Goal: Task Accomplishment & Management: Use online tool/utility

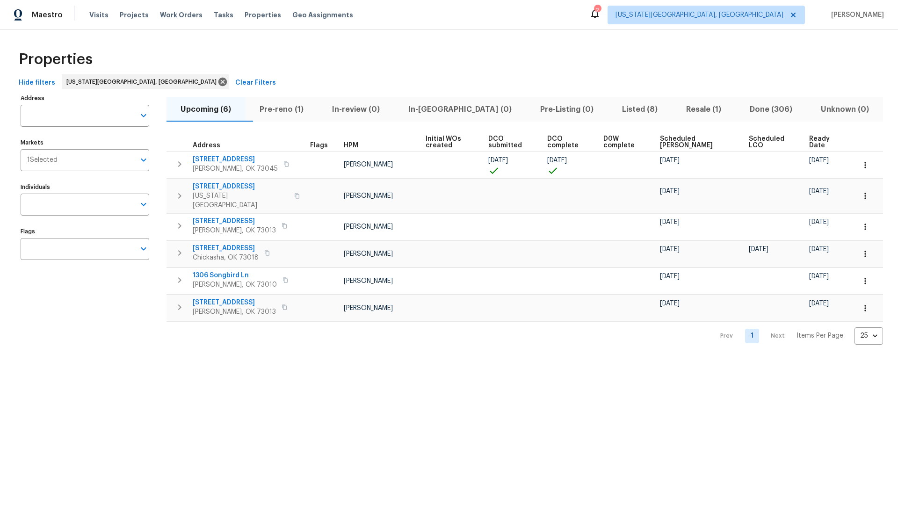
click at [294, 109] on span "Pre-reno (1)" at bounding box center [281, 109] width 61 height 13
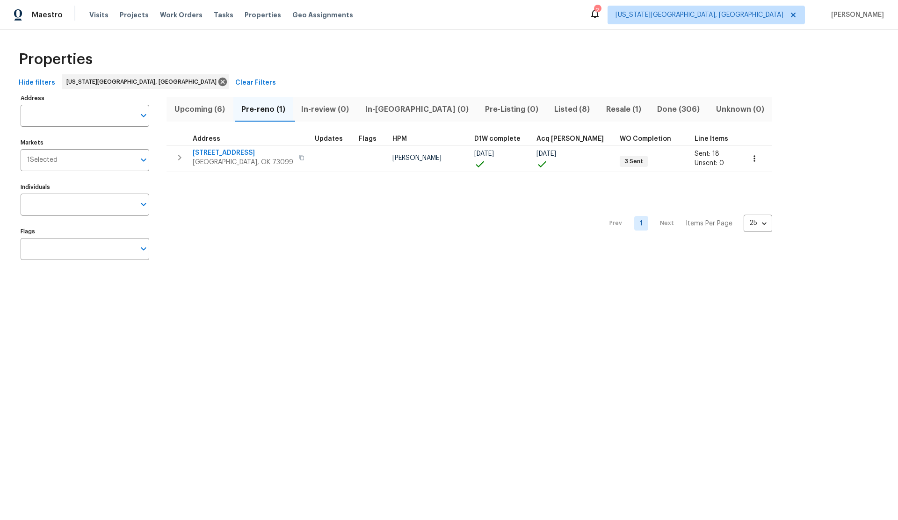
click at [552, 109] on span "Listed (8)" at bounding box center [572, 109] width 41 height 13
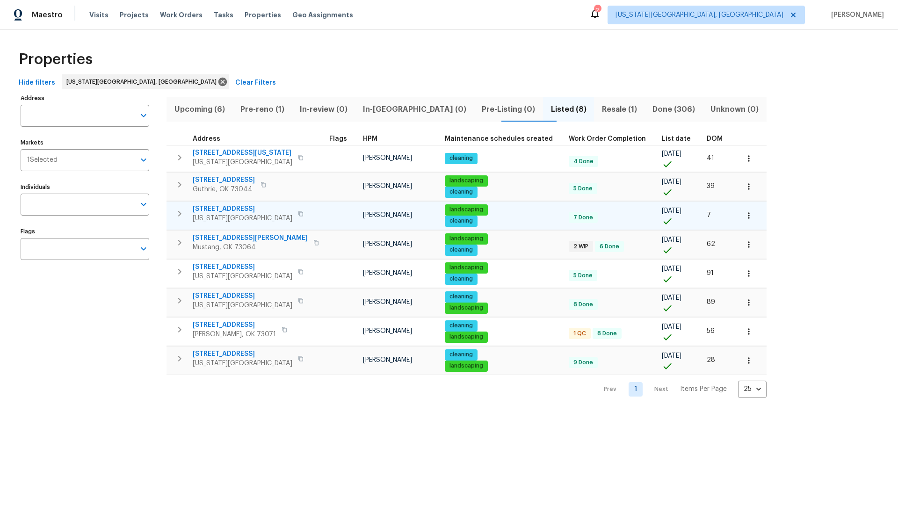
click at [220, 208] on span "5816 NW 83rd St" at bounding box center [243, 208] width 100 height 9
click at [744, 216] on icon "button" at bounding box center [748, 215] width 9 height 9
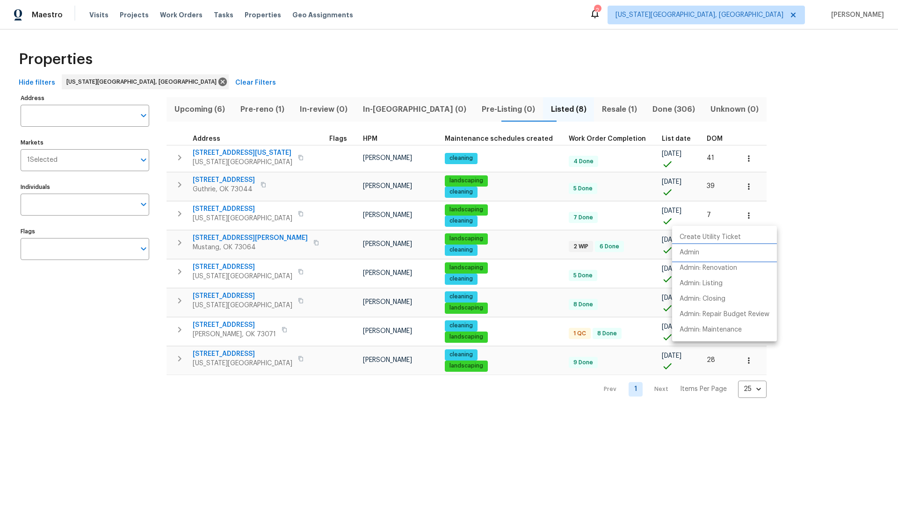
click at [693, 251] on p "Admin" at bounding box center [690, 253] width 20 height 10
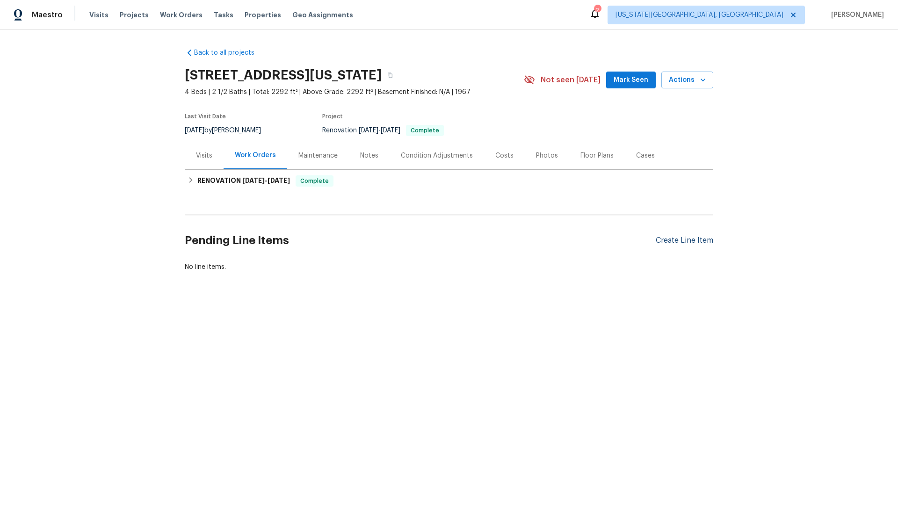
click at [666, 238] on div "Create Line Item" at bounding box center [685, 240] width 58 height 9
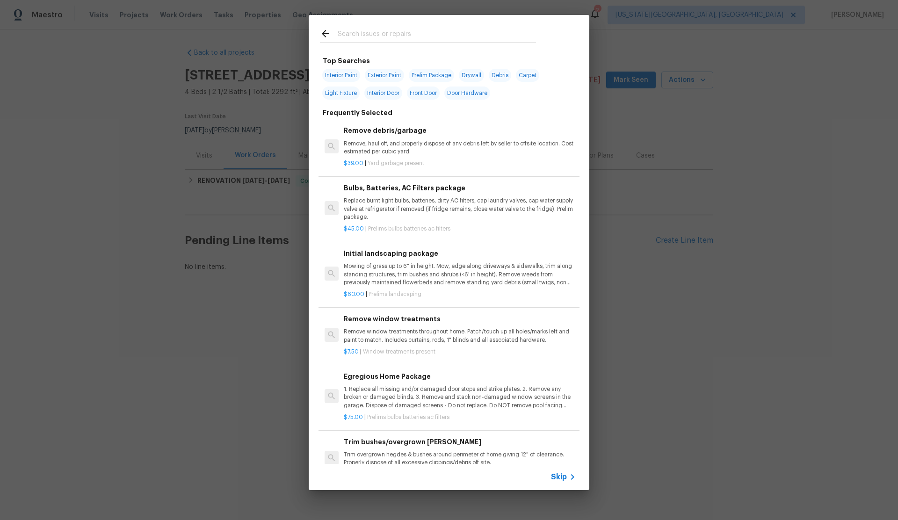
click at [359, 36] on input "text" at bounding box center [437, 35] width 198 height 14
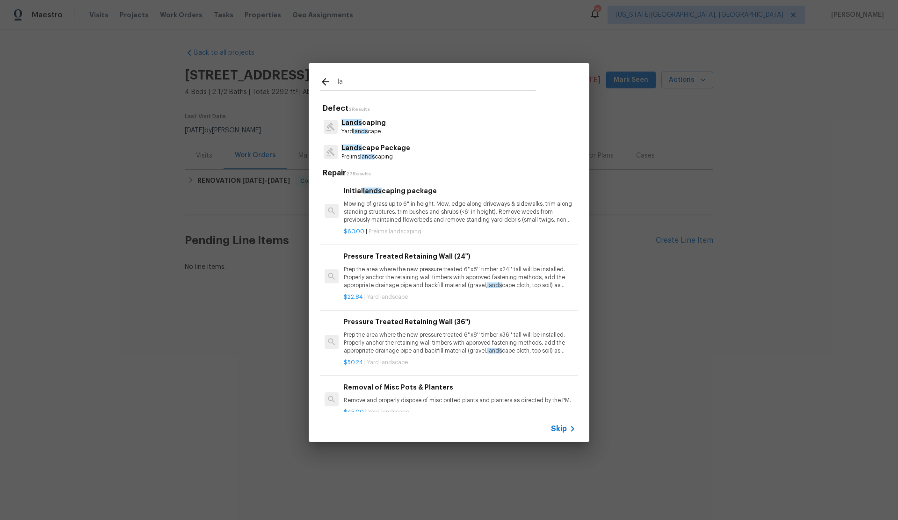
type input "l"
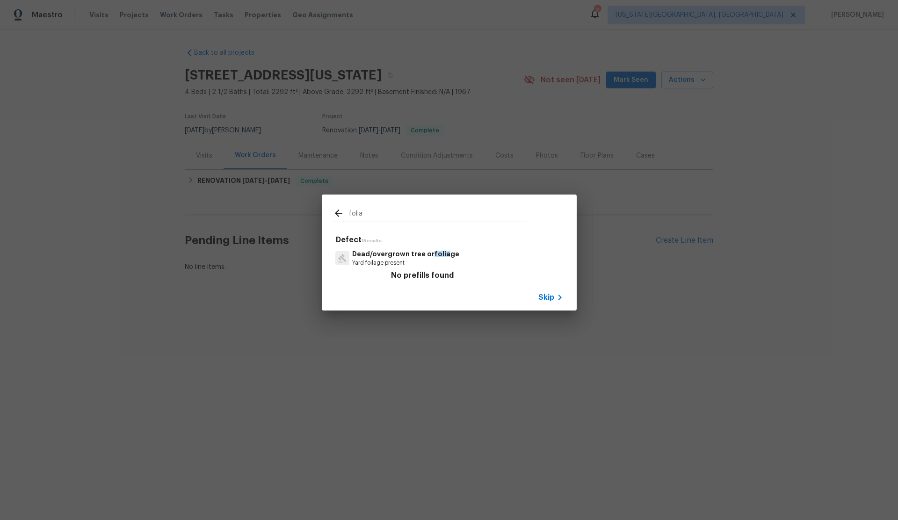
type input "folia"
click at [385, 252] on p "Dead/overgrown tree or folia ge" at bounding box center [405, 254] width 107 height 10
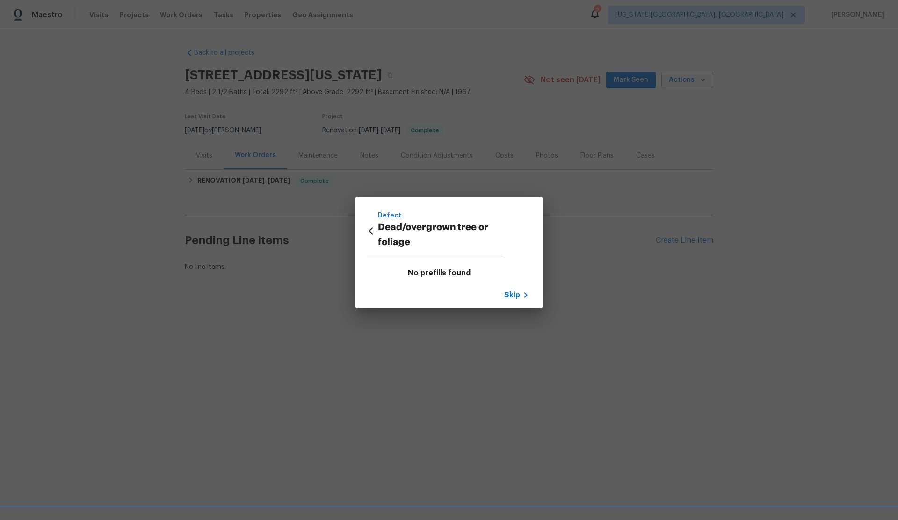
click at [391, 235] on p "Dead/overgrown tree or foliage" at bounding box center [440, 235] width 125 height 30
click at [511, 296] on span "Skip" at bounding box center [512, 294] width 16 height 9
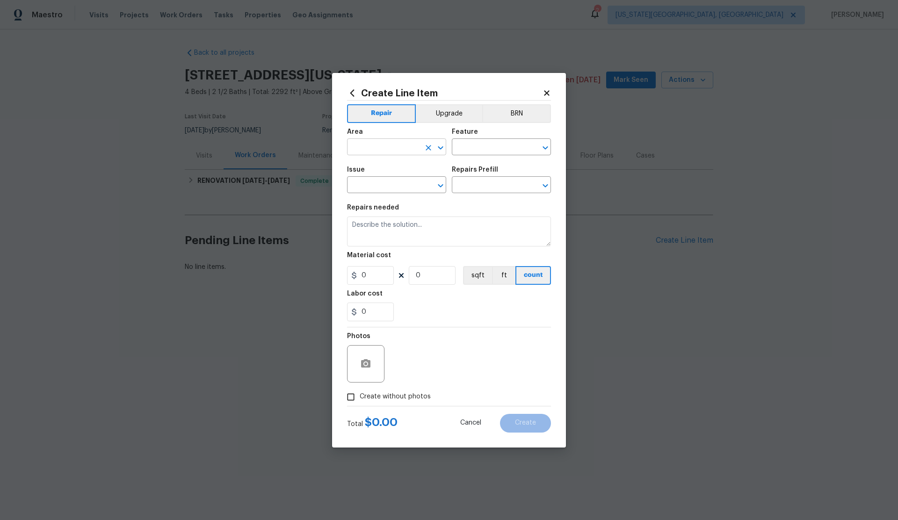
click at [391, 149] on input "text" at bounding box center [383, 148] width 73 height 15
click at [397, 186] on li "Exterior Overall" at bounding box center [396, 183] width 99 height 15
type input "Exterior Overall"
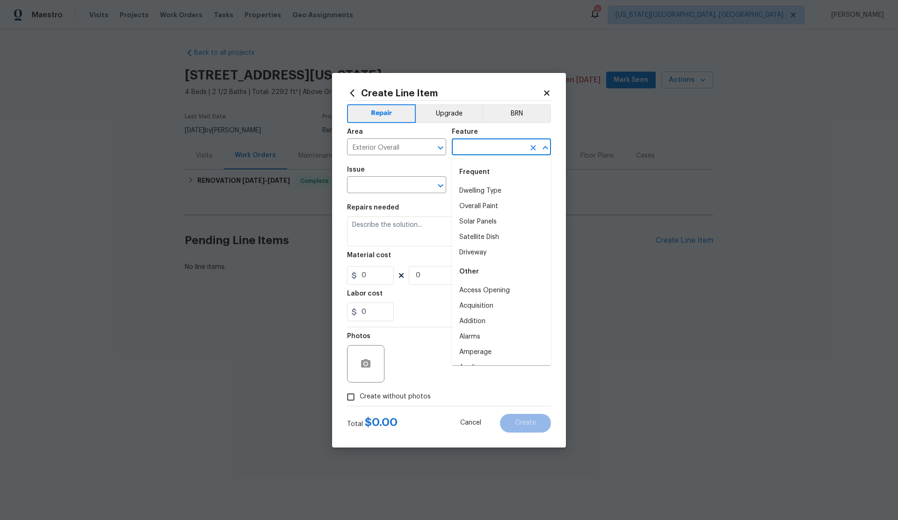
click at [487, 151] on input "text" at bounding box center [488, 148] width 73 height 15
type input "f"
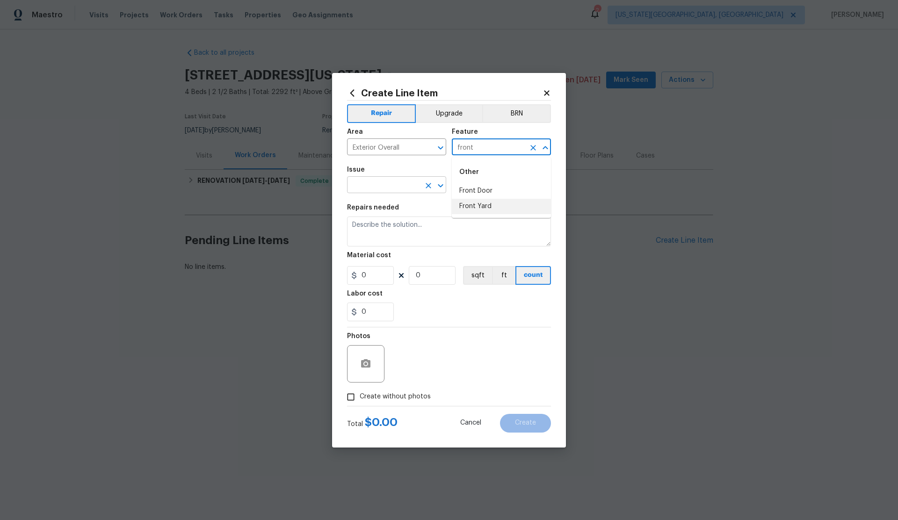
drag, startPoint x: 471, startPoint y: 204, endPoint x: 406, endPoint y: 189, distance: 67.5
click at [471, 204] on li "Front Yard" at bounding box center [501, 206] width 99 height 15
type input "Front Yard"
click at [382, 189] on input "text" at bounding box center [383, 186] width 73 height 15
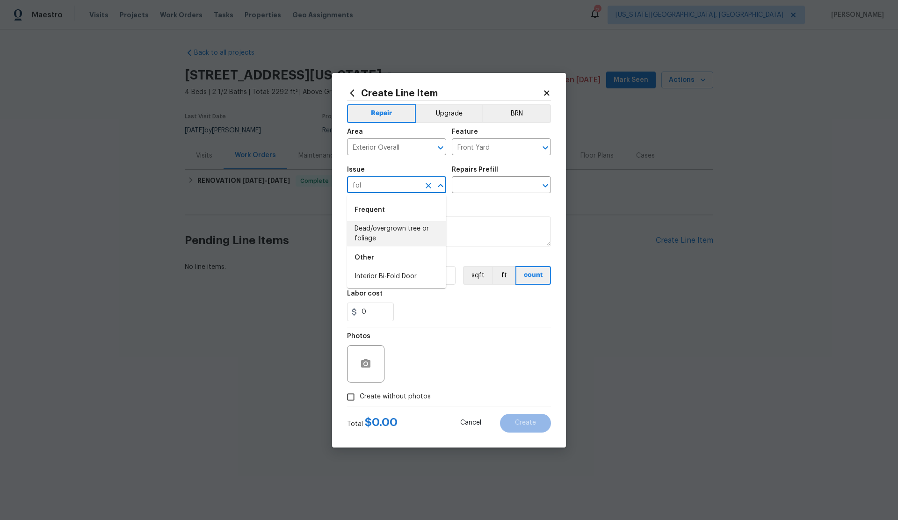
click at [366, 229] on li "Dead/overgrown tree or foliage" at bounding box center [396, 233] width 99 height 25
type input "Dead/overgrown tree or foliage"
click at [470, 189] on input "text" at bounding box center [488, 186] width 73 height 15
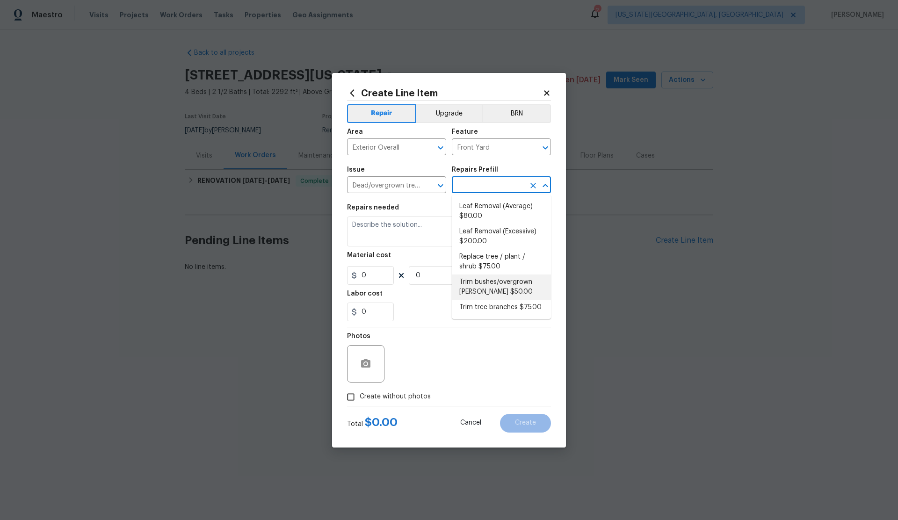
click at [485, 282] on li "Trim bushes/overgrown hedges $50.00" at bounding box center [501, 287] width 99 height 25
type input "Trim bushes/overgrown hedges $50.00"
type textarea "Trim overgrown hegdes & bushes around perimeter of home giving 12" of clearance…"
type input "1"
type input "50"
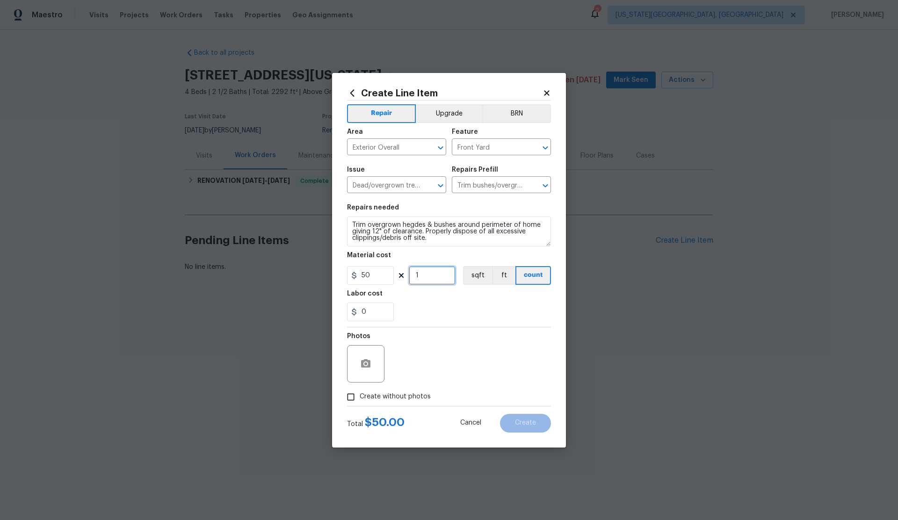
drag, startPoint x: 418, startPoint y: 276, endPoint x: 408, endPoint y: 276, distance: 9.8
click at [409, 276] on input "1" at bounding box center [432, 275] width 47 height 19
type input "5"
drag, startPoint x: 350, startPoint y: 398, endPoint x: 411, endPoint y: 388, distance: 61.5
click at [350, 398] on input "Create without photos" at bounding box center [351, 397] width 18 height 18
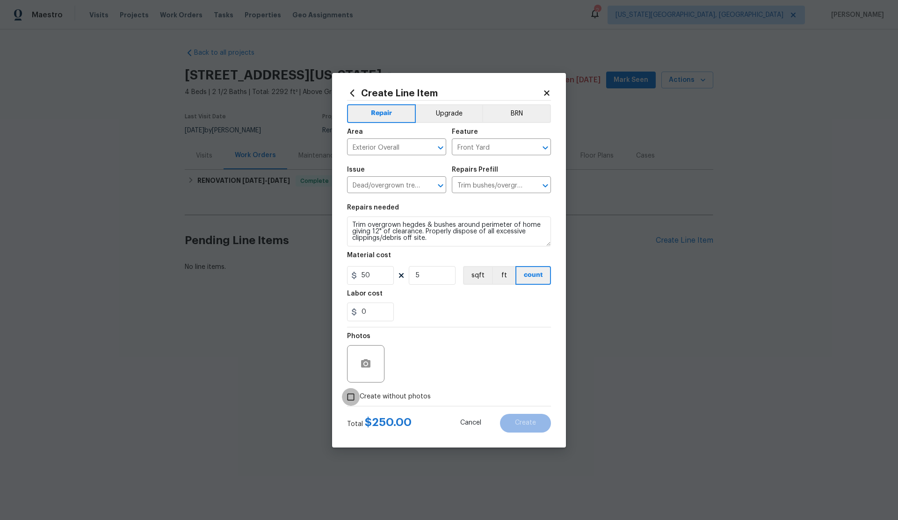
checkbox input "true"
click at [433, 368] on textarea at bounding box center [471, 363] width 159 height 37
type textarea "."
drag, startPoint x: 516, startPoint y: 421, endPoint x: 470, endPoint y: 408, distance: 47.8
click at [516, 421] on span "Create" at bounding box center [525, 423] width 21 height 7
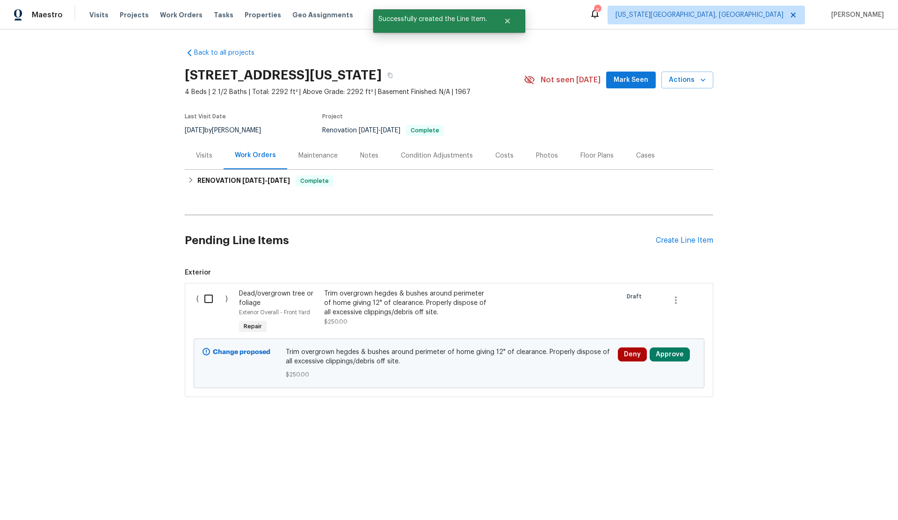
drag, startPoint x: 210, startPoint y: 302, endPoint x: 225, endPoint y: 305, distance: 15.1
click at [216, 304] on input "checkbox" at bounding box center [212, 299] width 27 height 20
click at [832, 496] on span "Create Work Order" at bounding box center [844, 497] width 62 height 12
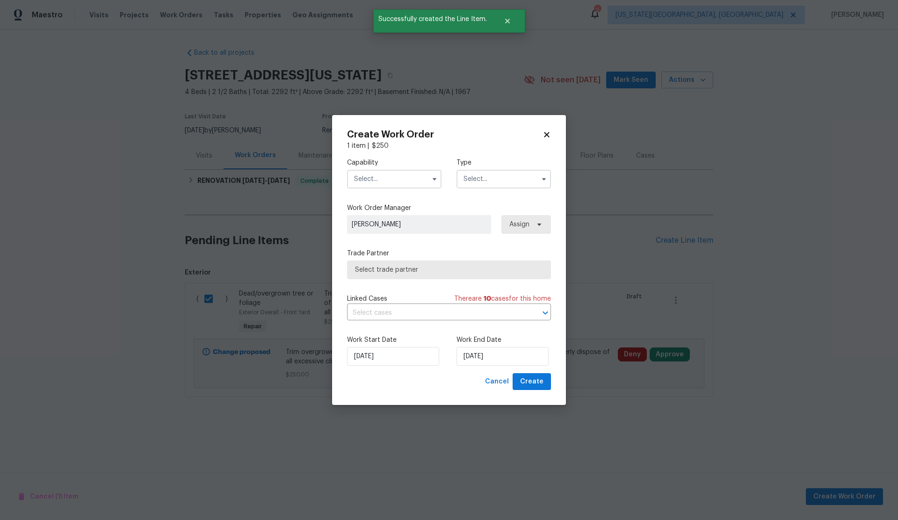
click at [380, 180] on input "text" at bounding box center [394, 179] width 94 height 19
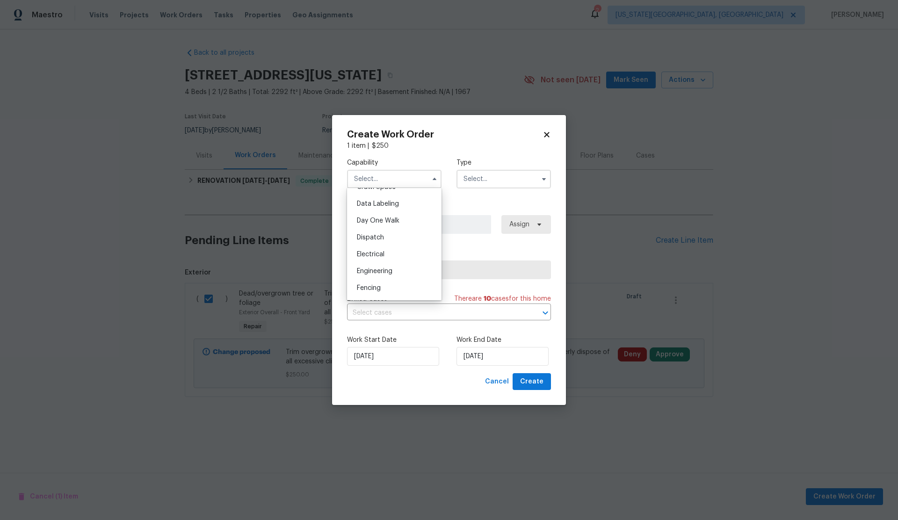
scroll to position [247, 0]
click at [501, 383] on span "Cancel" at bounding box center [497, 382] width 24 height 12
checkbox input "false"
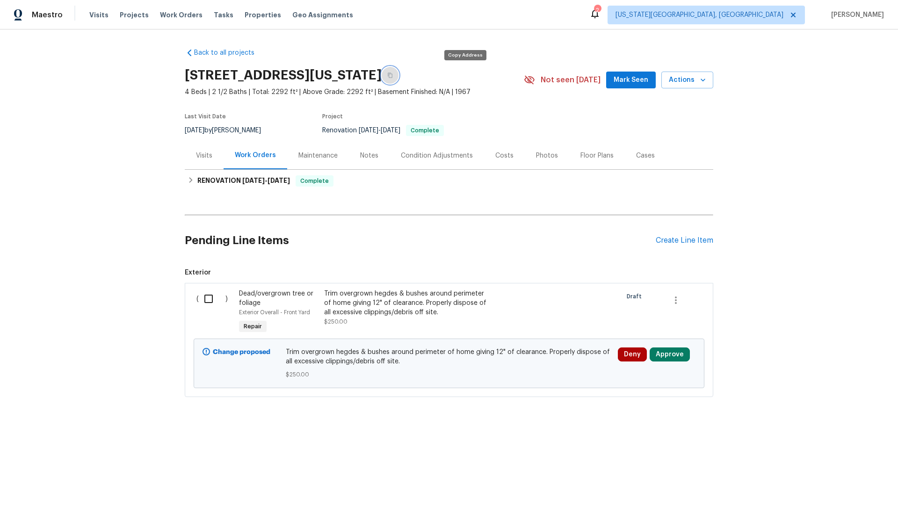
click at [393, 75] on icon "button" at bounding box center [390, 76] width 6 height 6
click at [676, 298] on icon "button" at bounding box center [675, 300] width 11 height 11
click at [681, 301] on li "Cancel" at bounding box center [683, 299] width 36 height 15
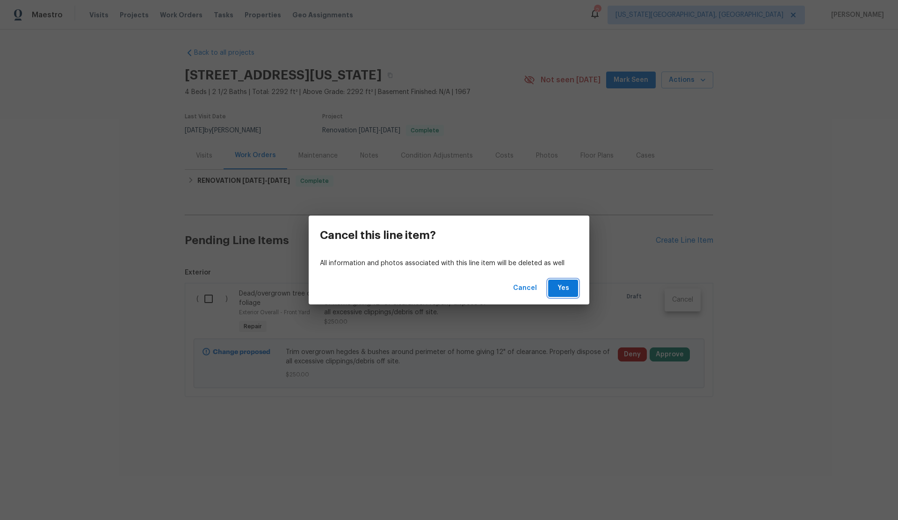
click at [565, 284] on span "Yes" at bounding box center [563, 289] width 15 height 12
